Goal: Information Seeking & Learning: Learn about a topic

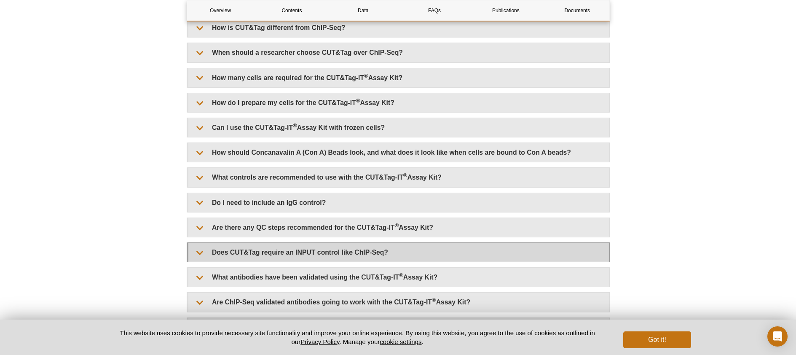
scroll to position [1997, 0]
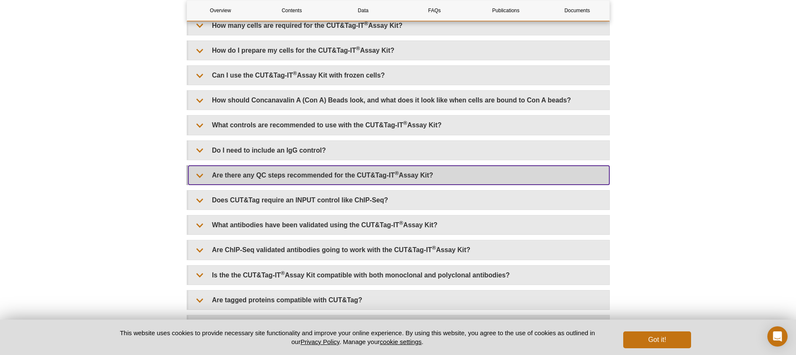
click at [263, 175] on summary "Are there any QC steps recommended for the CUT&Tag-IT ® Assay Kit?" at bounding box center [398, 175] width 421 height 19
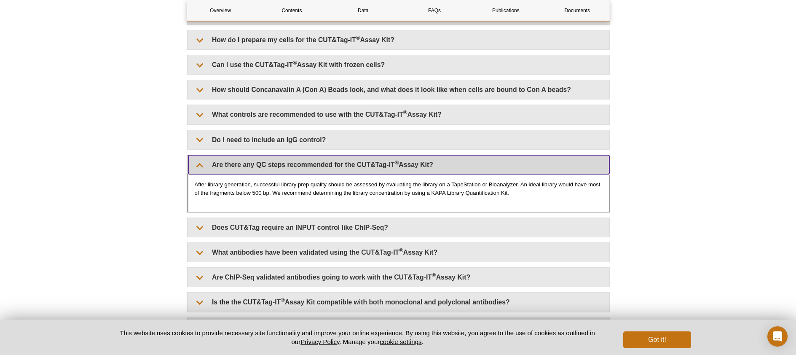
scroll to position [2013, 0]
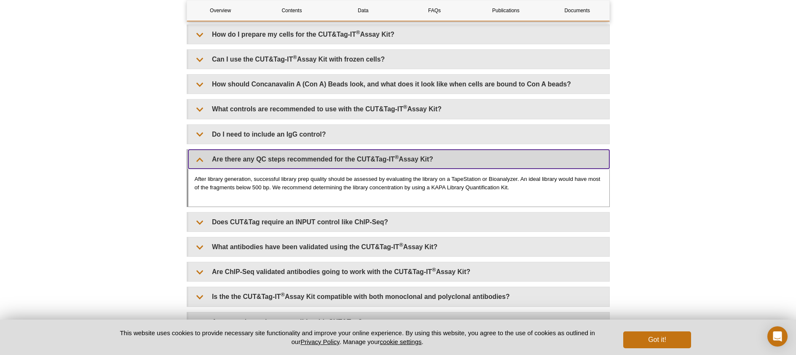
click at [202, 159] on summary "Are there any QC steps recommended for the CUT&Tag-IT ® Assay Kit?" at bounding box center [398, 159] width 421 height 19
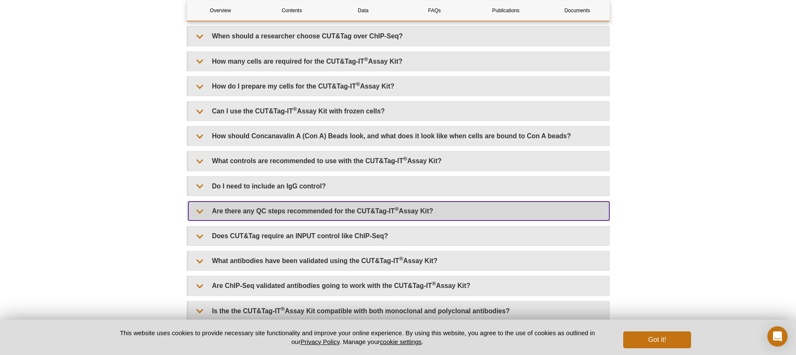
scroll to position [1991, 0]
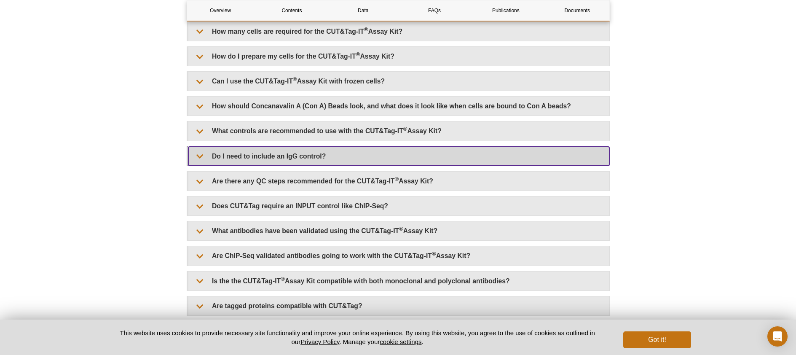
click at [313, 156] on summary "Do I need to include an IgG control?" at bounding box center [398, 156] width 421 height 19
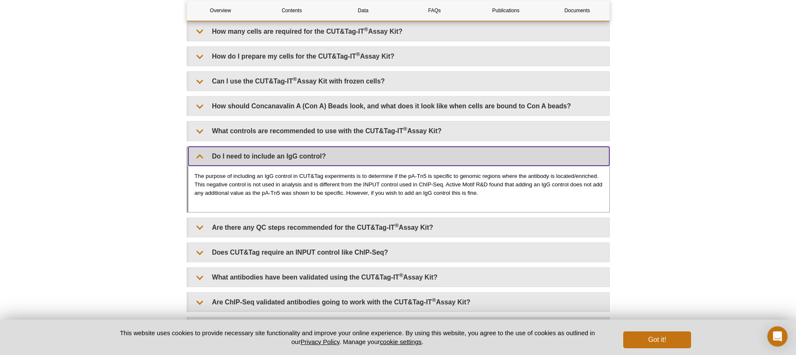
click at [312, 155] on summary "Do I need to include an IgG control?" at bounding box center [398, 156] width 421 height 19
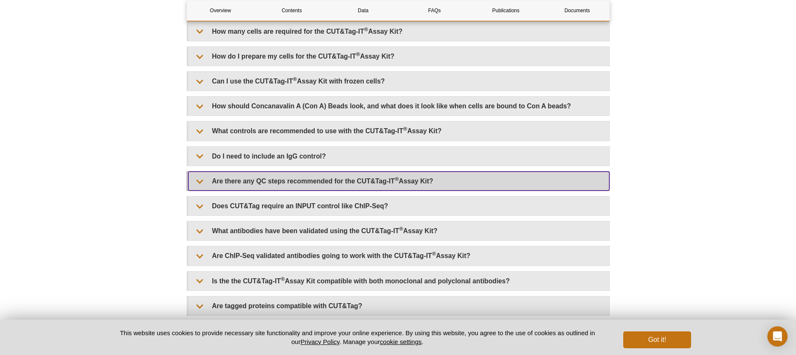
click at [295, 180] on summary "Are there any QC steps recommended for the CUT&Tag-IT ® Assay Kit?" at bounding box center [398, 181] width 421 height 19
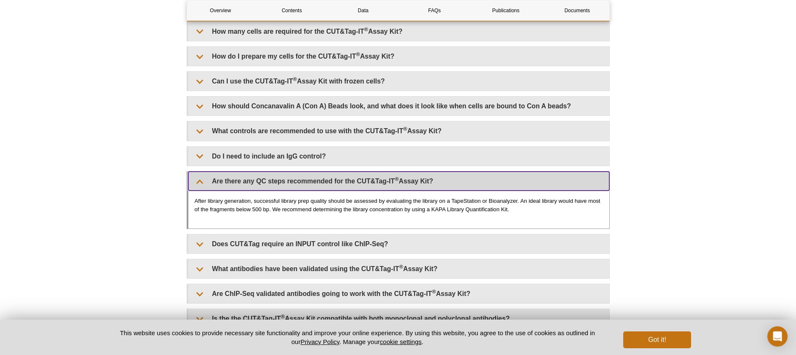
click at [295, 180] on summary "Are there any QC steps recommended for the CUT&Tag-IT ® Assay Kit?" at bounding box center [398, 181] width 421 height 19
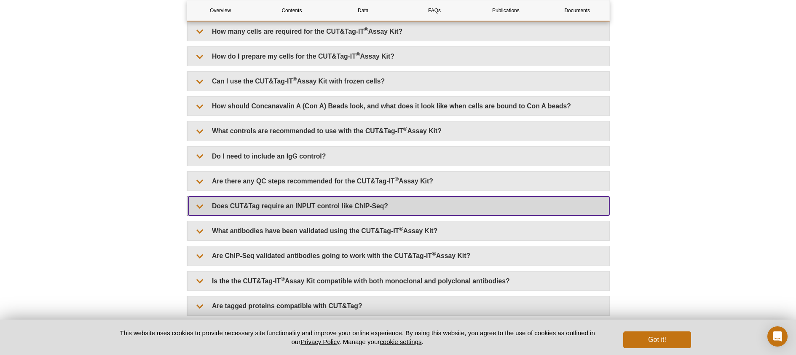
click at [274, 206] on summary "Does CUT&Tag require an INPUT control like ChIP-Seq?" at bounding box center [398, 205] width 421 height 19
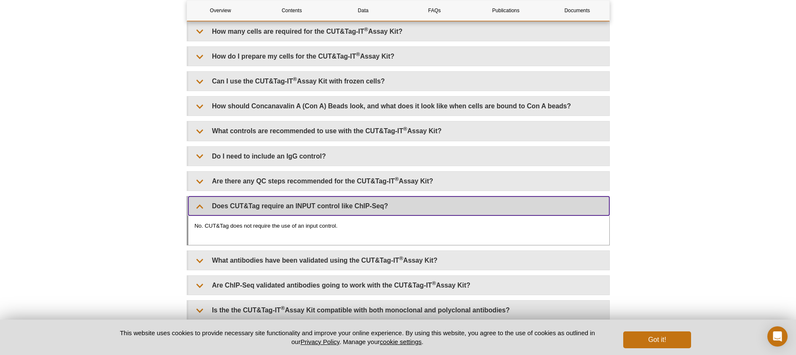
click at [274, 206] on summary "Does CUT&Tag require an INPUT control like ChIP-Seq?" at bounding box center [398, 205] width 421 height 19
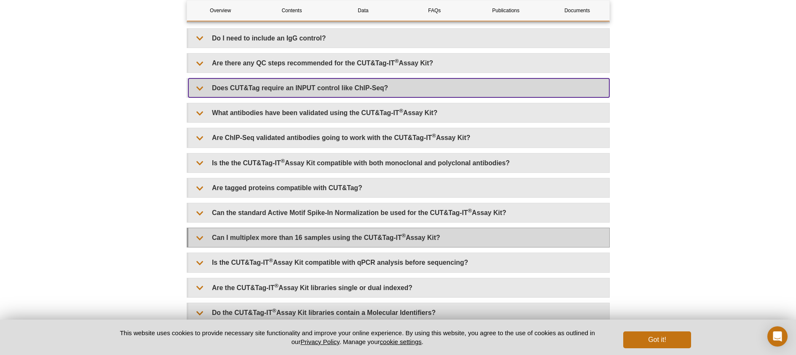
scroll to position [2113, 0]
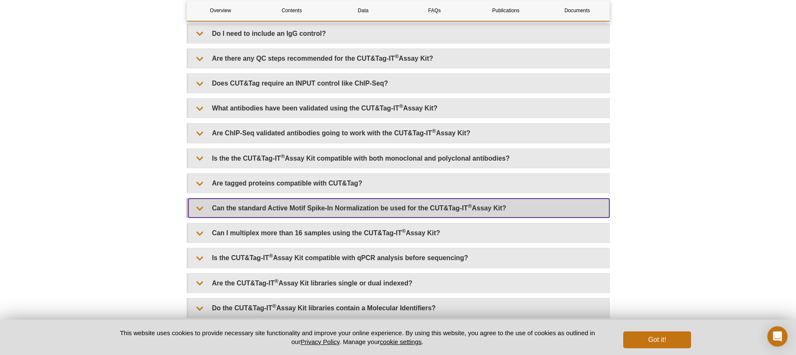
click at [414, 209] on summary "Can the standard Active Motif Spike-In Normalization be used for the CUT&Tag-IT…" at bounding box center [398, 208] width 421 height 19
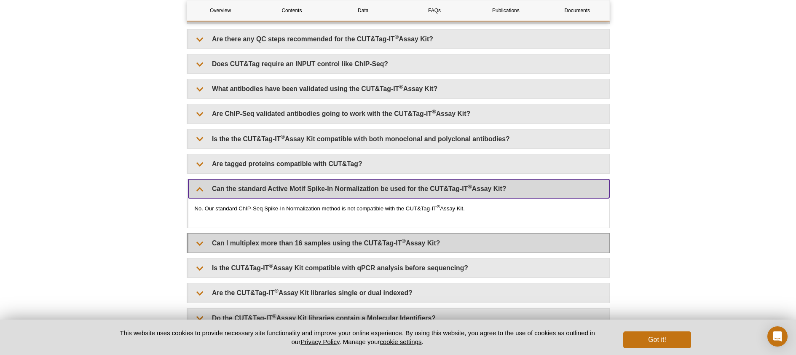
scroll to position [2175, 0]
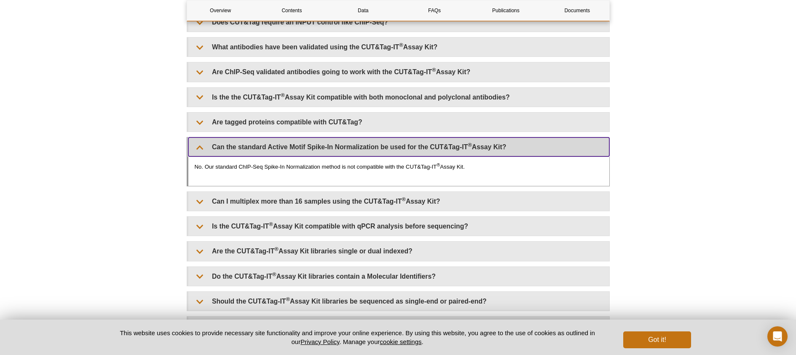
click at [202, 145] on summary "Can the standard Active Motif Spike-In Normalization be used for the CUT&Tag-IT…" at bounding box center [398, 146] width 421 height 19
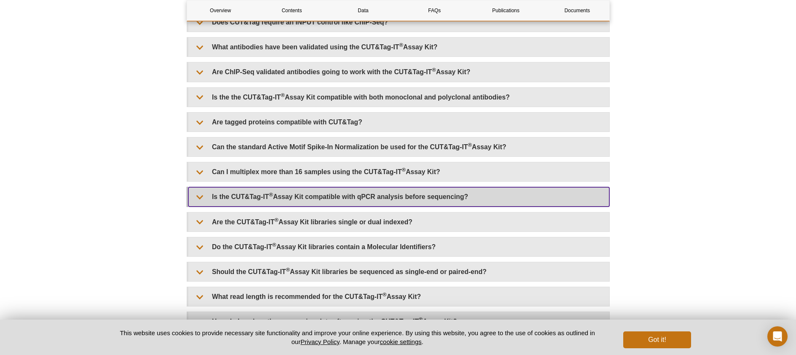
click at [360, 199] on summary "Is the CUT&Tag-IT ® Assay Kit compatible with qPCR analysis before sequencing?" at bounding box center [398, 196] width 421 height 19
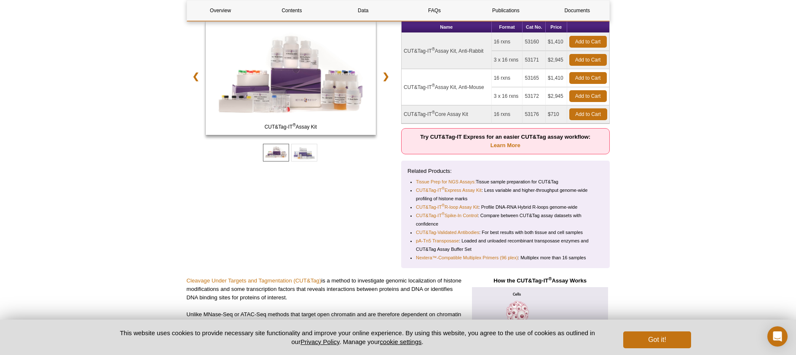
scroll to position [0, 0]
